Goal: Book appointment/travel/reservation

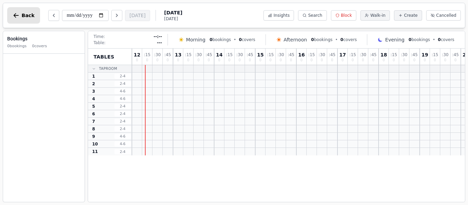
click at [18, 13] on icon "button" at bounding box center [16, 15] width 7 height 7
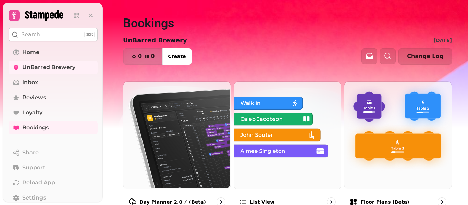
click at [468, 104] on img at bounding box center [234, 85] width 468 height 171
